Goal: Find specific page/section: Find specific page/section

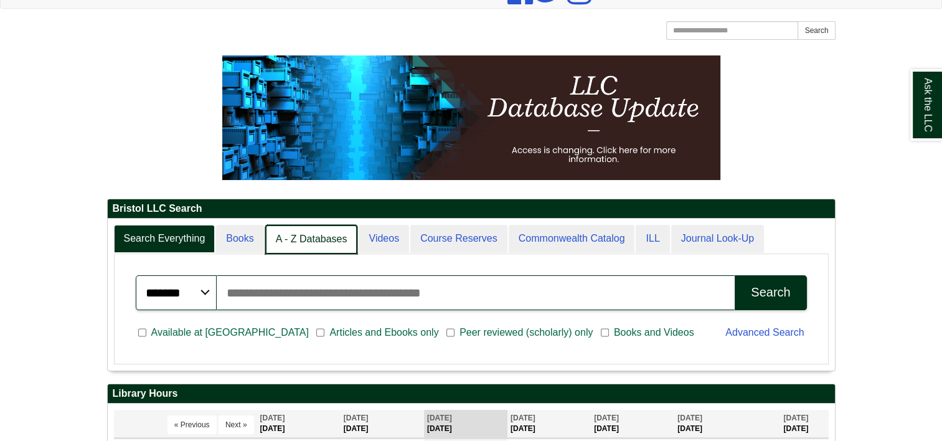
scroll to position [151, 727]
click at [305, 232] on link "A - Z Databases" at bounding box center [311, 239] width 93 height 29
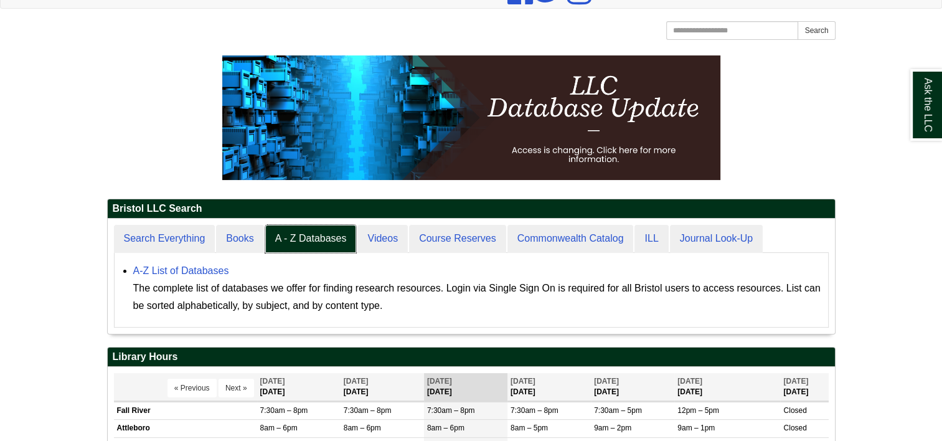
scroll to position [115, 727]
click at [217, 268] on link "A-Z List of Databases" at bounding box center [181, 270] width 96 height 11
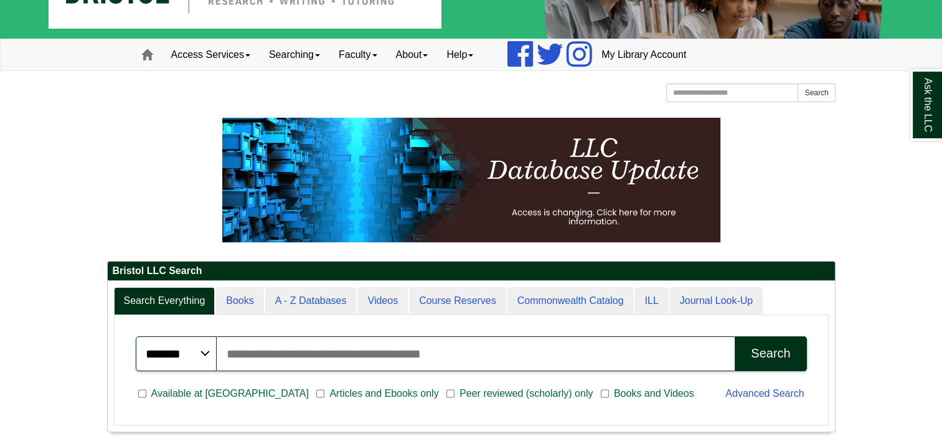
scroll to position [149, 727]
click at [353, 359] on input "Search articles, books, journals & more" at bounding box center [476, 353] width 519 height 35
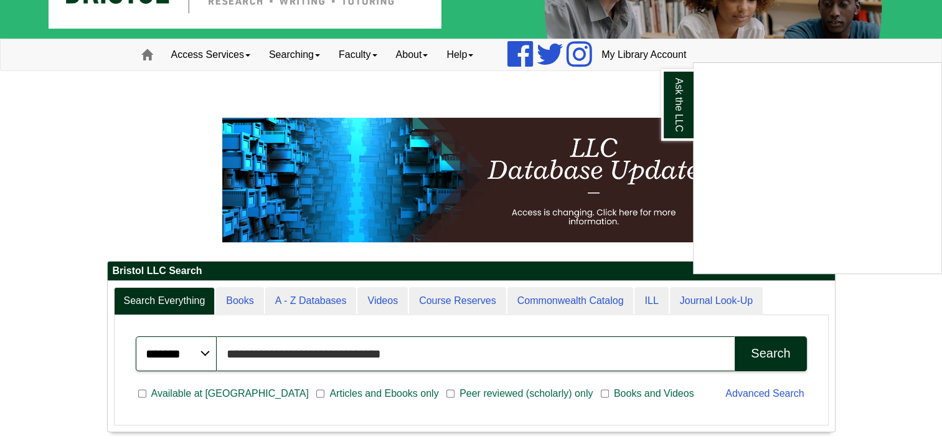
type input "**********"
click at [735, 336] on button "Search" at bounding box center [771, 353] width 72 height 35
click at [315, 300] on div "Ask the LLC" at bounding box center [471, 220] width 942 height 441
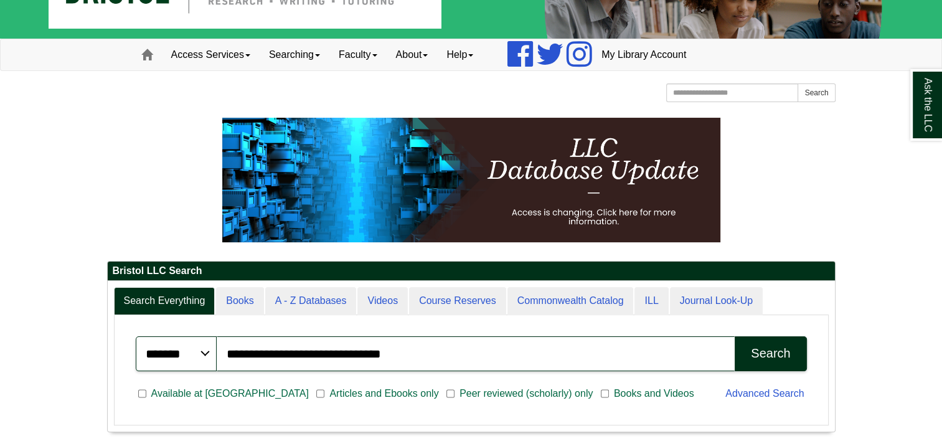
scroll to position [6, 6]
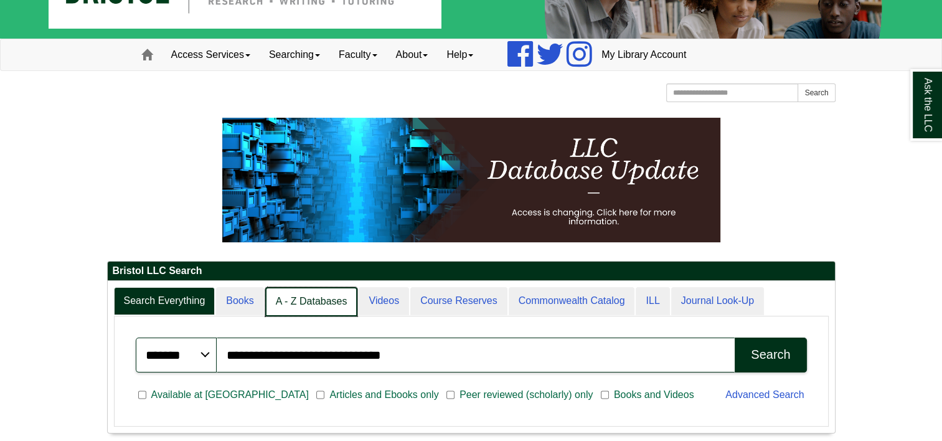
click at [315, 300] on link "A - Z Databases" at bounding box center [311, 301] width 93 height 29
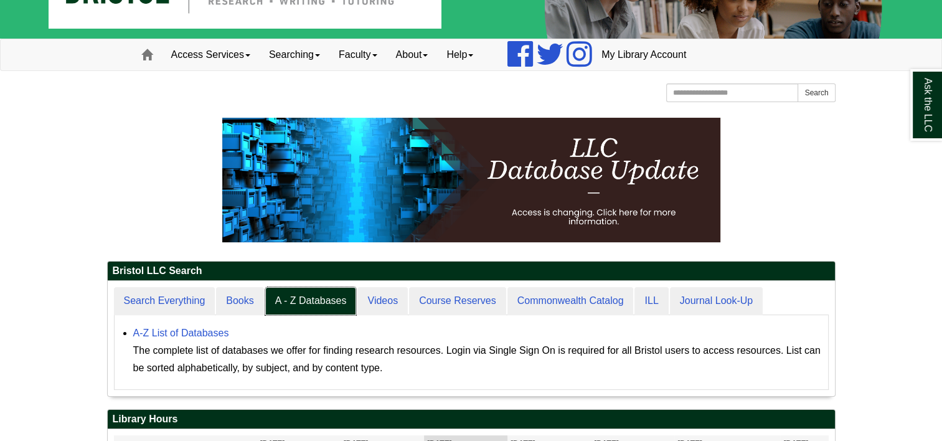
scroll to position [115, 727]
click at [184, 329] on link "A-Z List of Databases" at bounding box center [181, 332] width 96 height 11
